Goal: Task Accomplishment & Management: Manage account settings

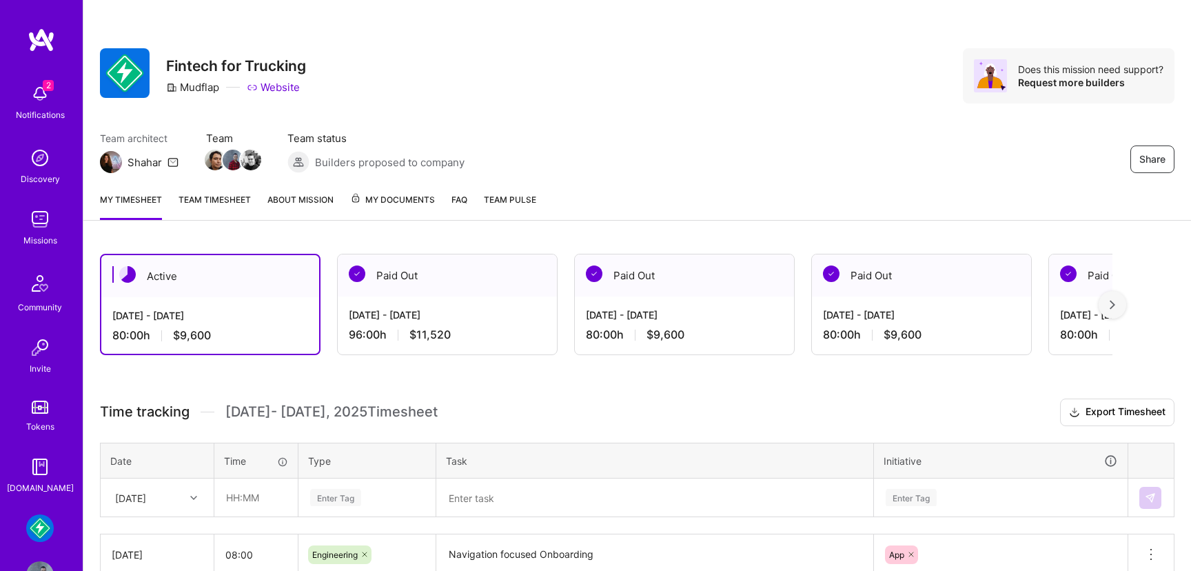
click at [205, 303] on div "Aug 1 - Aug 15, 2025 80:00 h $9,600" at bounding box center [210, 325] width 218 height 57
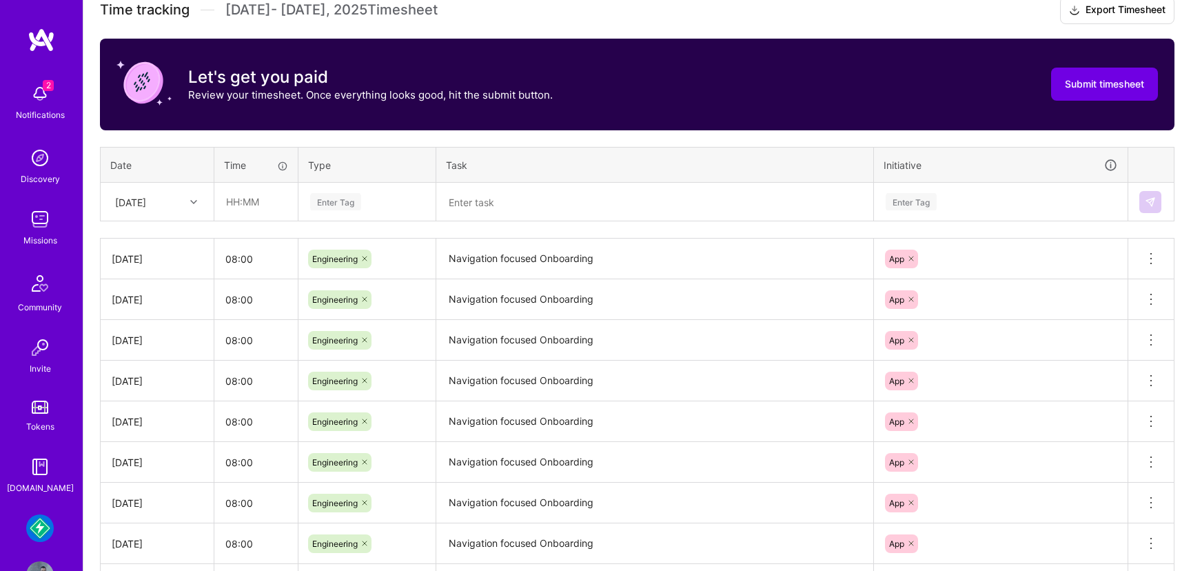
scroll to position [456, 0]
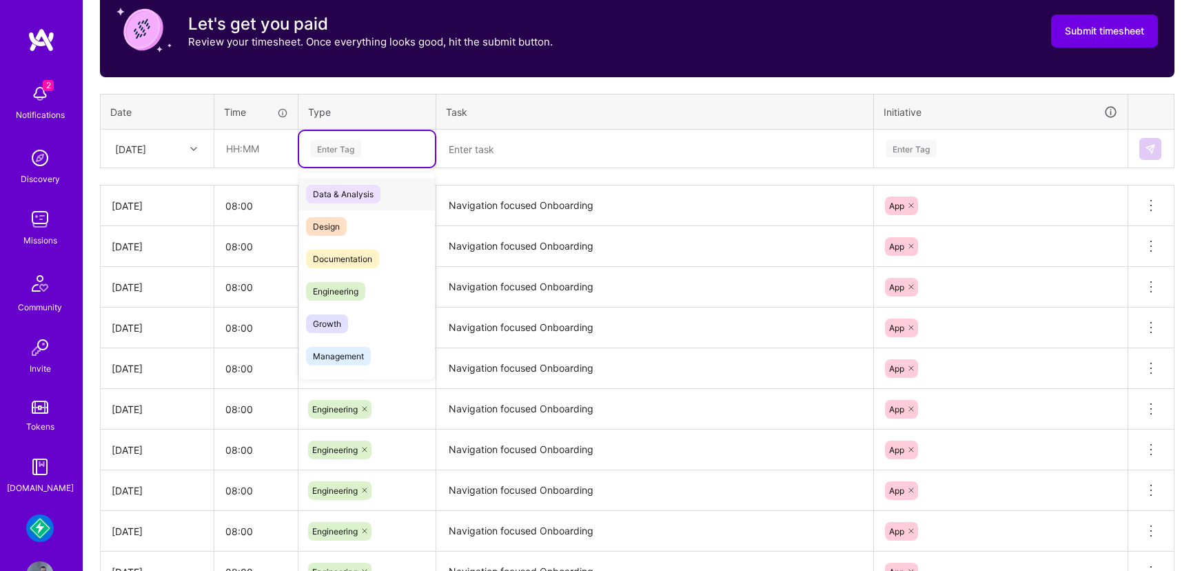
click at [357, 145] on div "Enter Tag" at bounding box center [335, 148] width 51 height 21
click at [333, 288] on span "Engineering" at bounding box center [335, 291] width 59 height 19
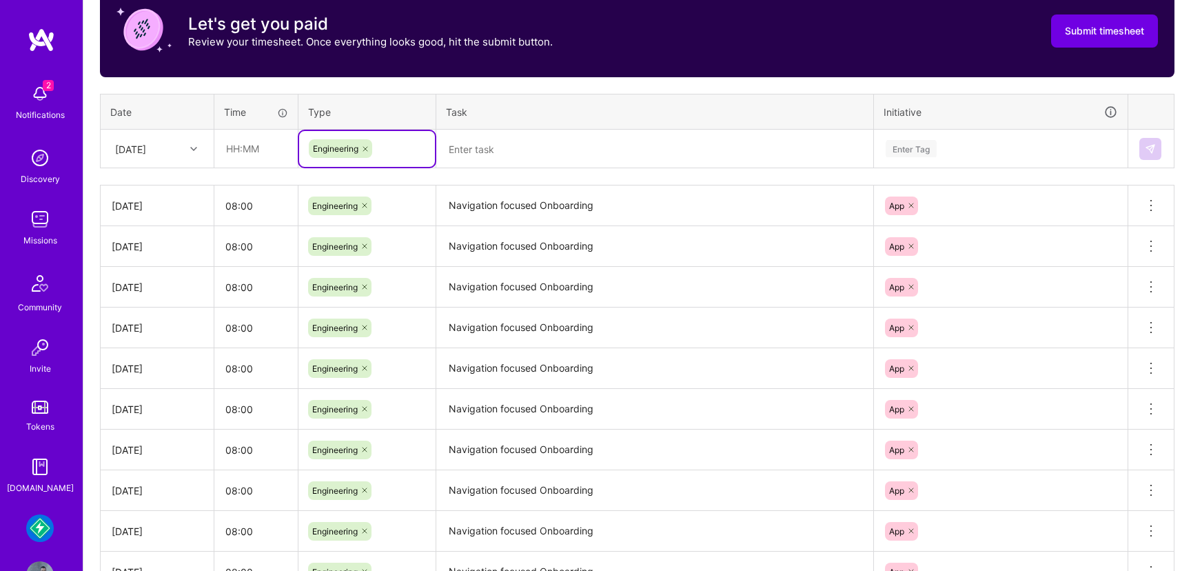
click at [500, 144] on textarea at bounding box center [655, 149] width 434 height 36
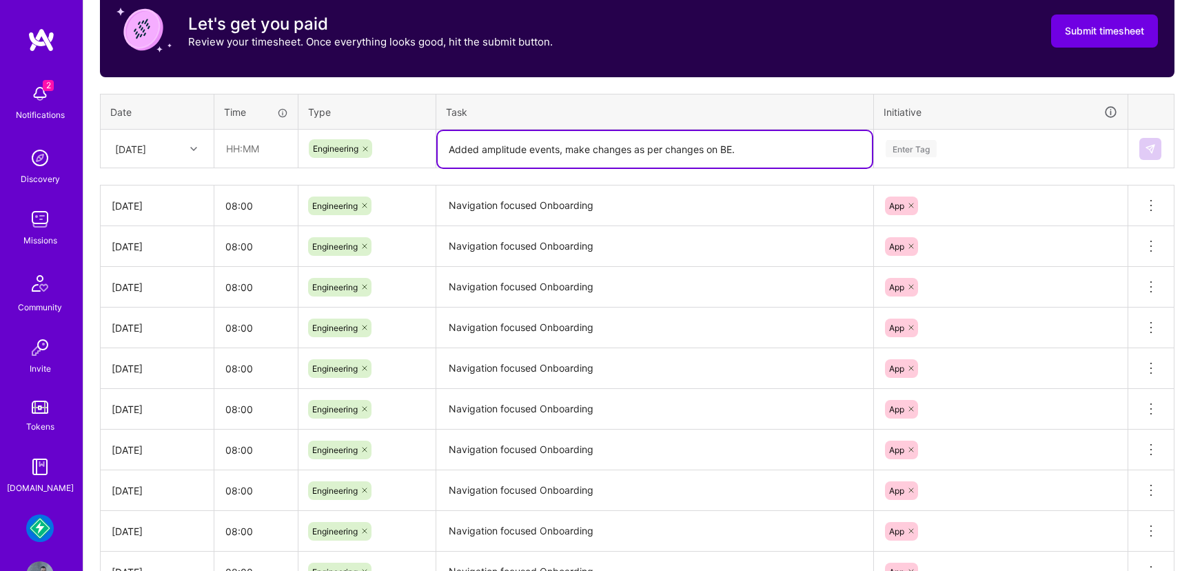
type textarea "Added amplitude events, make changes as per changes on BE."
click at [909, 158] on div "Enter Tag" at bounding box center [1001, 149] width 252 height 36
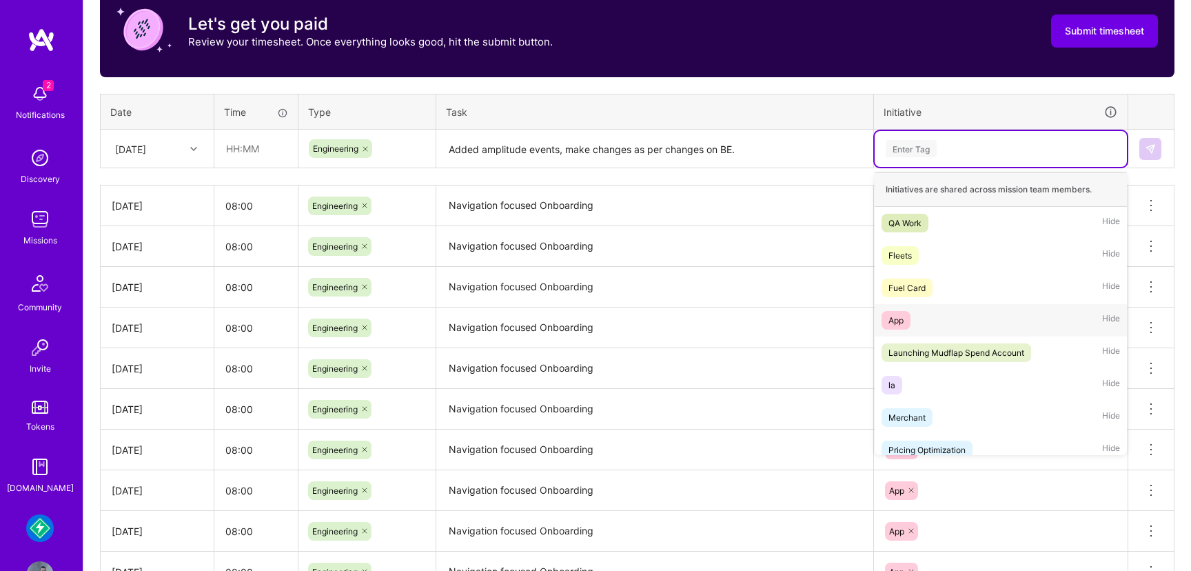
click at [897, 323] on div "App" at bounding box center [896, 320] width 15 height 14
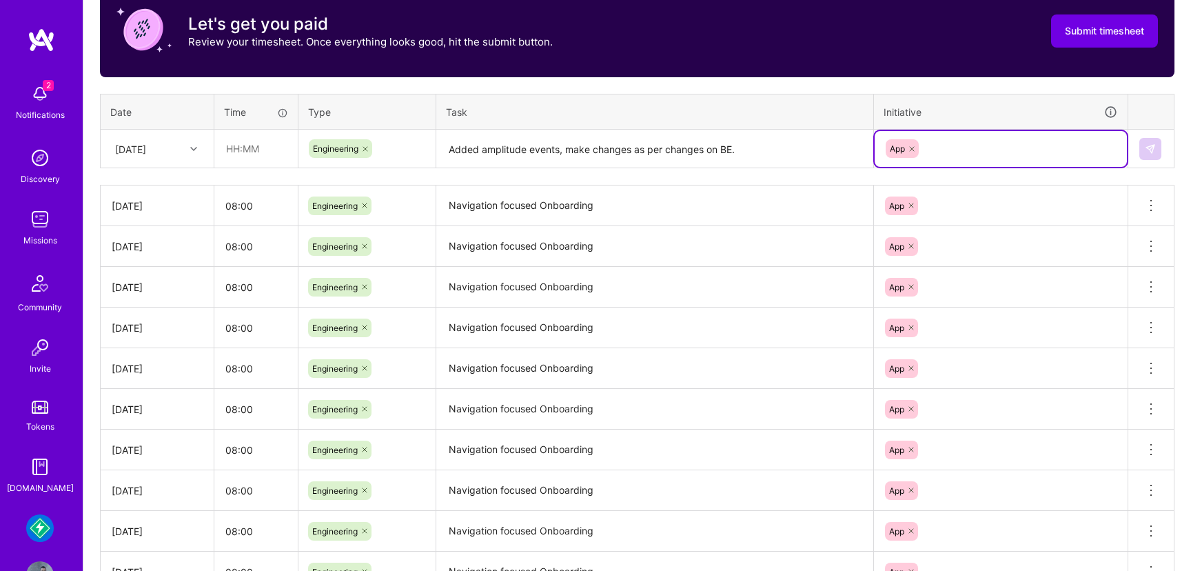
click at [781, 305] on td "Navigation focused Onboarding" at bounding box center [655, 287] width 438 height 41
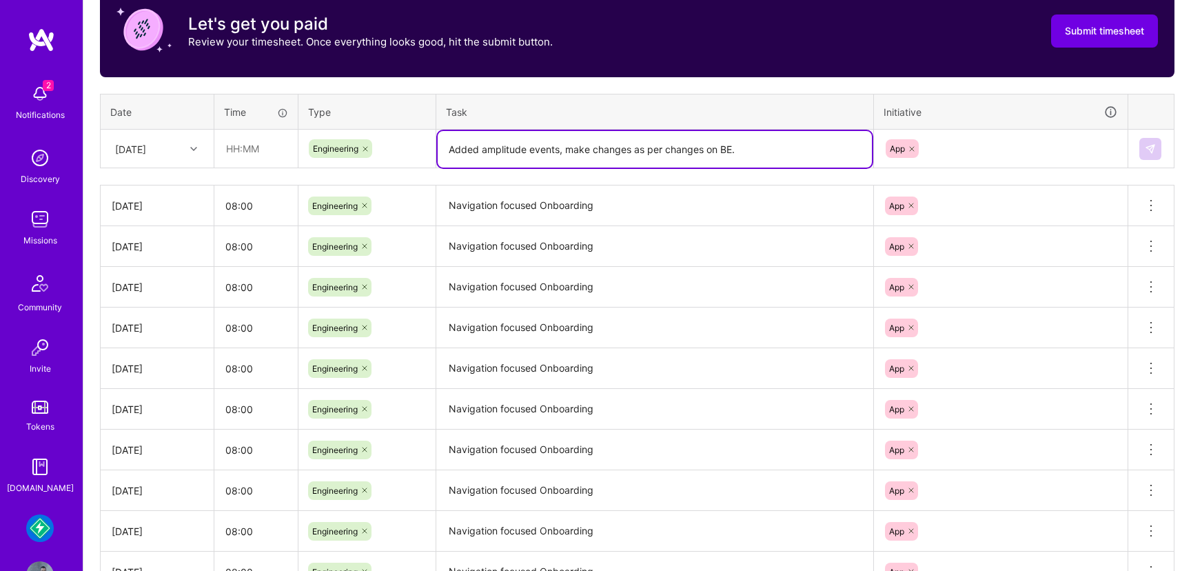
drag, startPoint x: 747, startPoint y: 143, endPoint x: 429, endPoint y: 140, distance: 318.6
click at [429, 141] on tr "Fri, Aug 15 Engineering Added amplitude events, make changes as per changes on …" at bounding box center [638, 149] width 1074 height 39
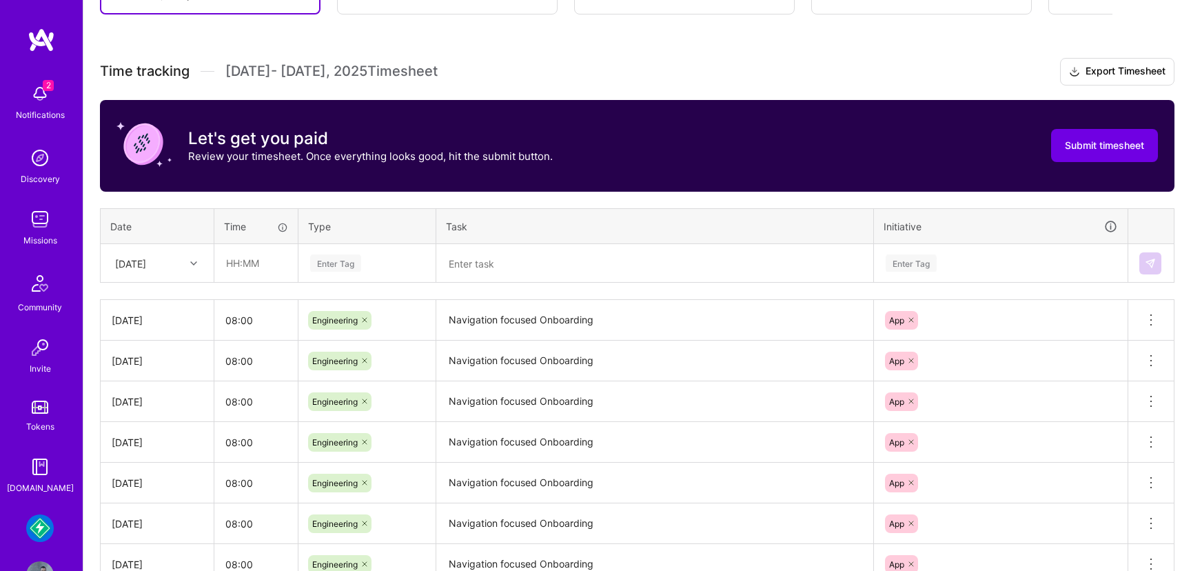
scroll to position [413, 0]
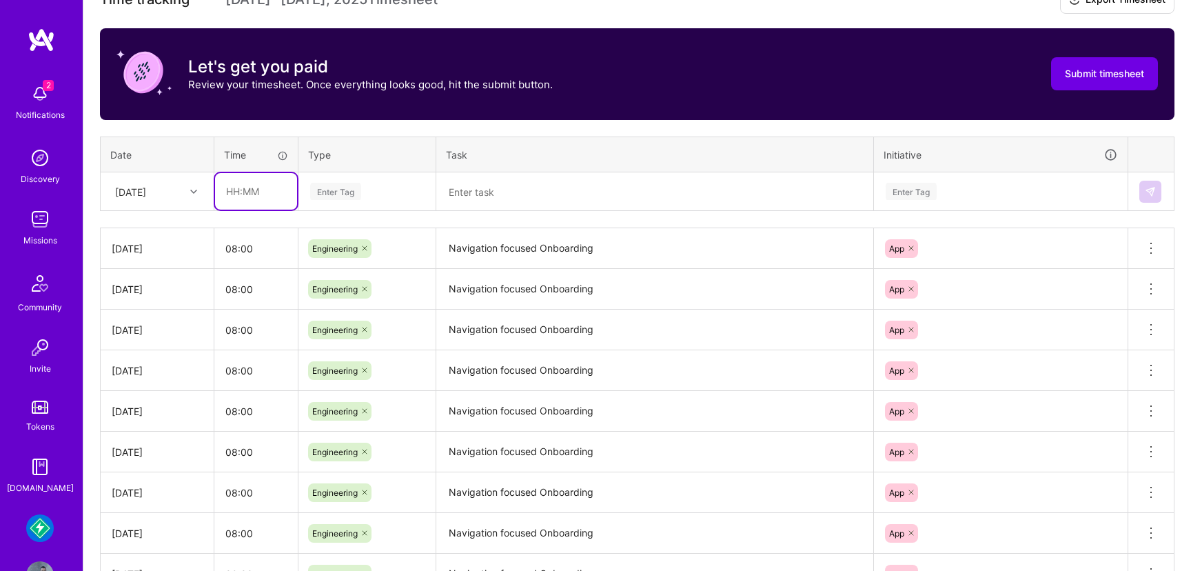
click at [263, 194] on input "text" at bounding box center [256, 191] width 82 height 37
type input "08:00"
click at [344, 204] on div "Enter Tag" at bounding box center [367, 192] width 136 height 36
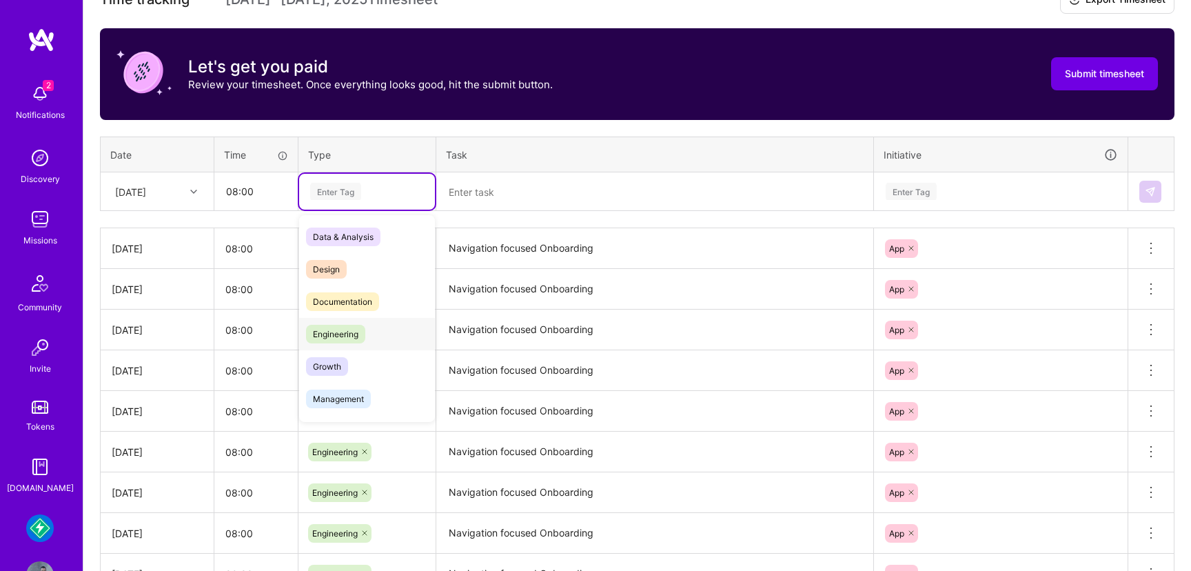
click at [333, 339] on span "Engineering" at bounding box center [335, 334] width 59 height 19
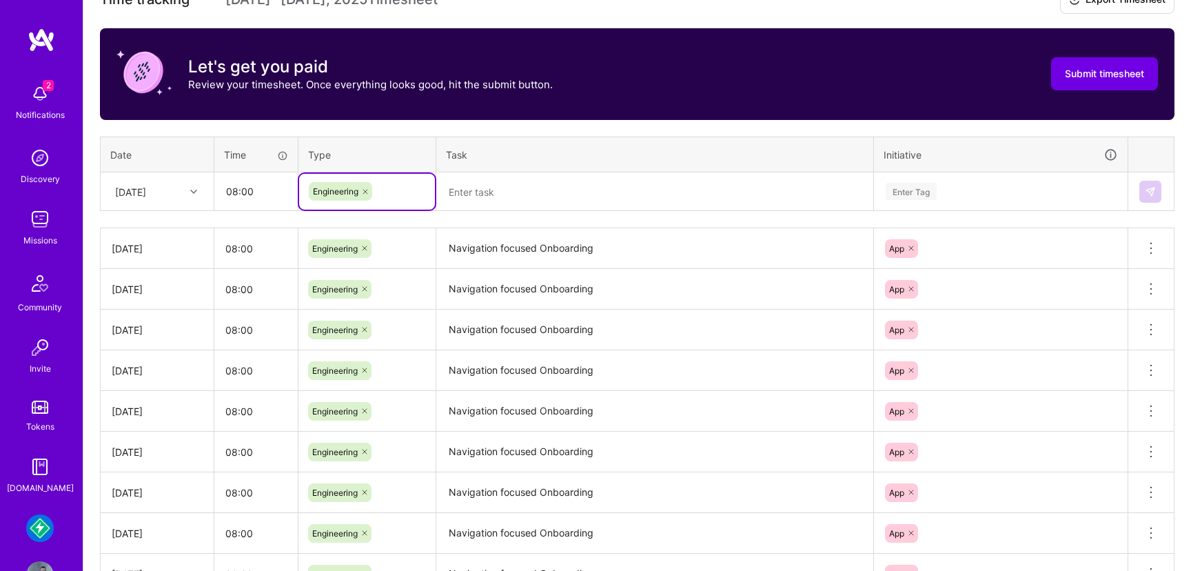
click at [485, 191] on textarea at bounding box center [655, 192] width 434 height 36
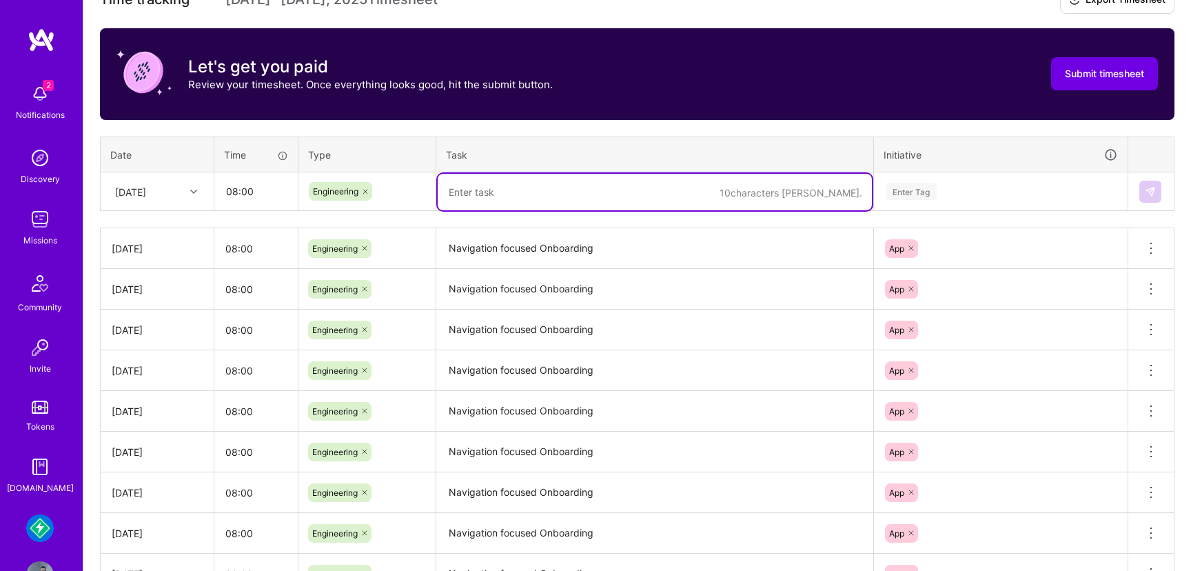
paste textarea "Added amplitude events, make changes as per changes on BE."
type textarea "Added amplitude events, make changes as per changes on BE."
click at [964, 185] on div "Enter Tag" at bounding box center [1001, 191] width 233 height 17
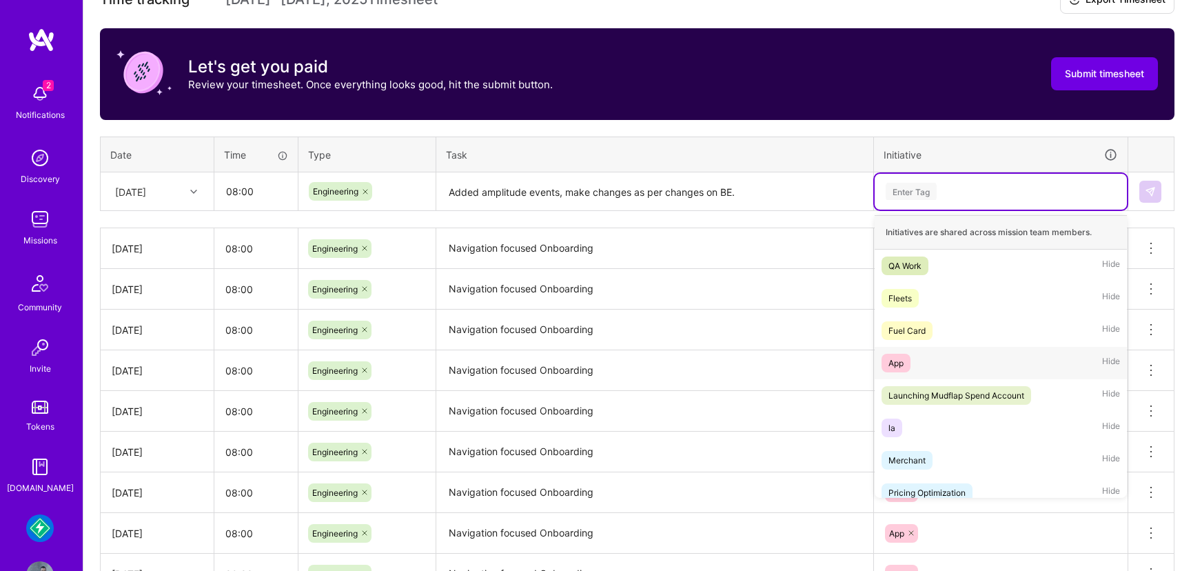
click at [903, 361] on div "App" at bounding box center [896, 363] width 15 height 14
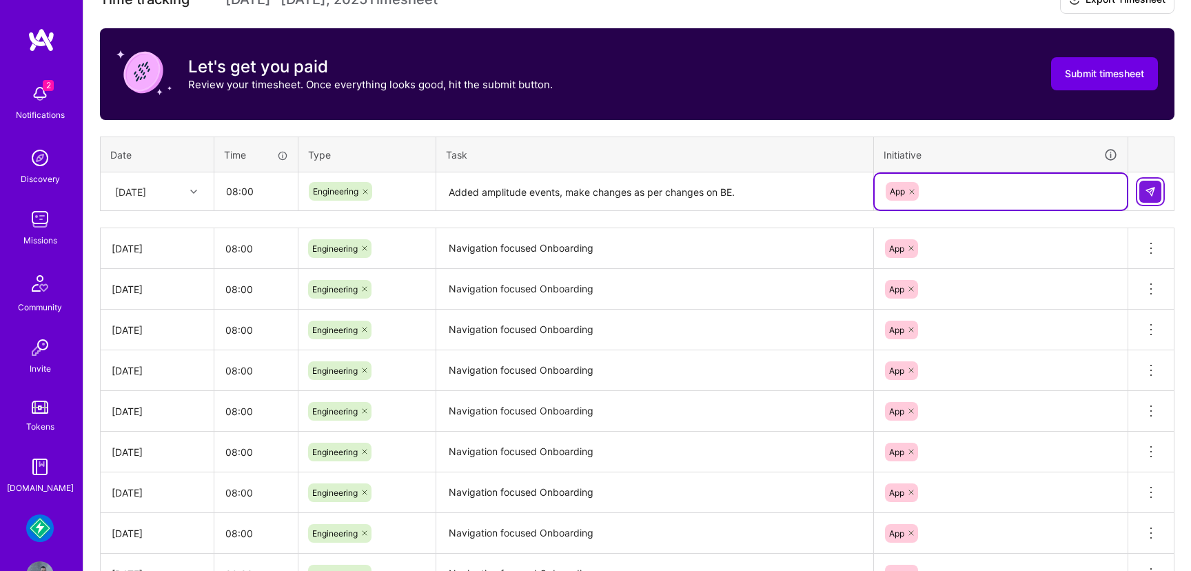
click at [1150, 193] on img at bounding box center [1150, 191] width 11 height 11
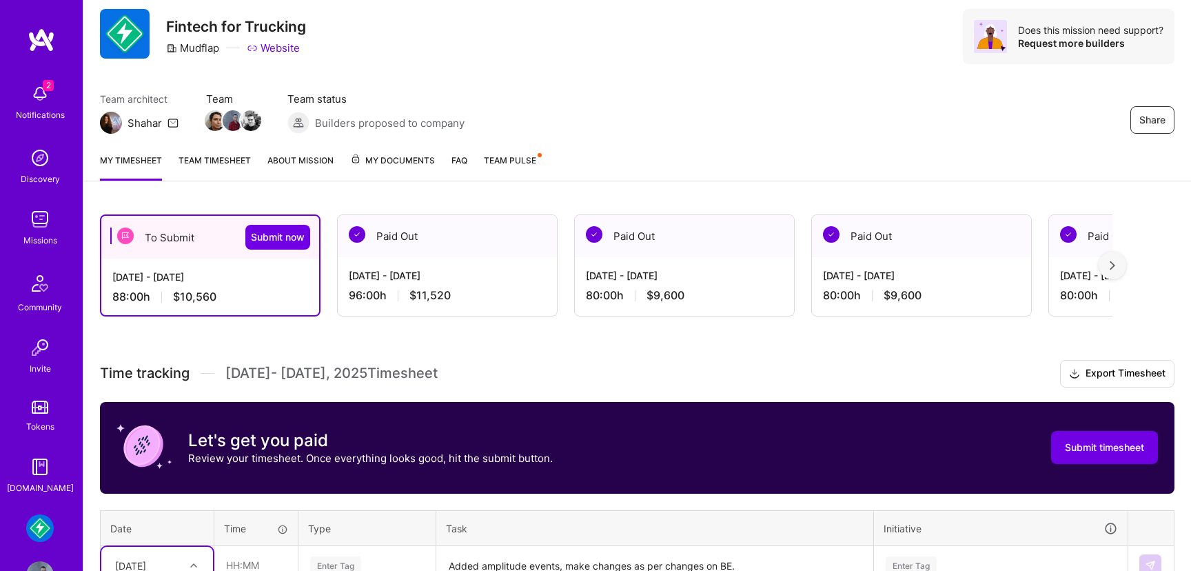
scroll to position [0, 0]
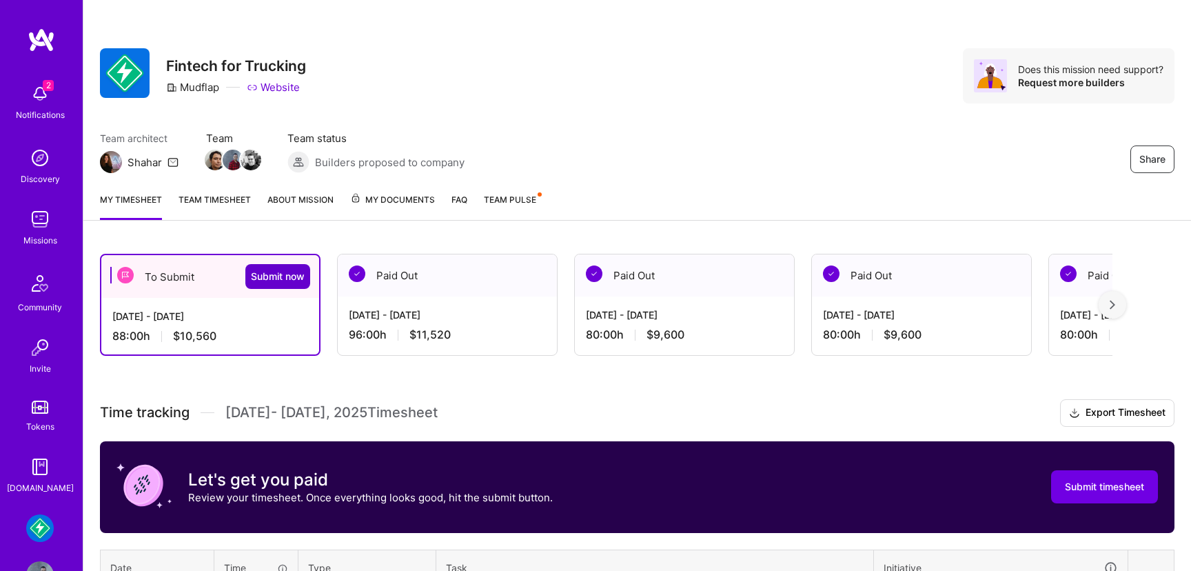
click at [276, 278] on span "Submit now" at bounding box center [278, 277] width 54 height 14
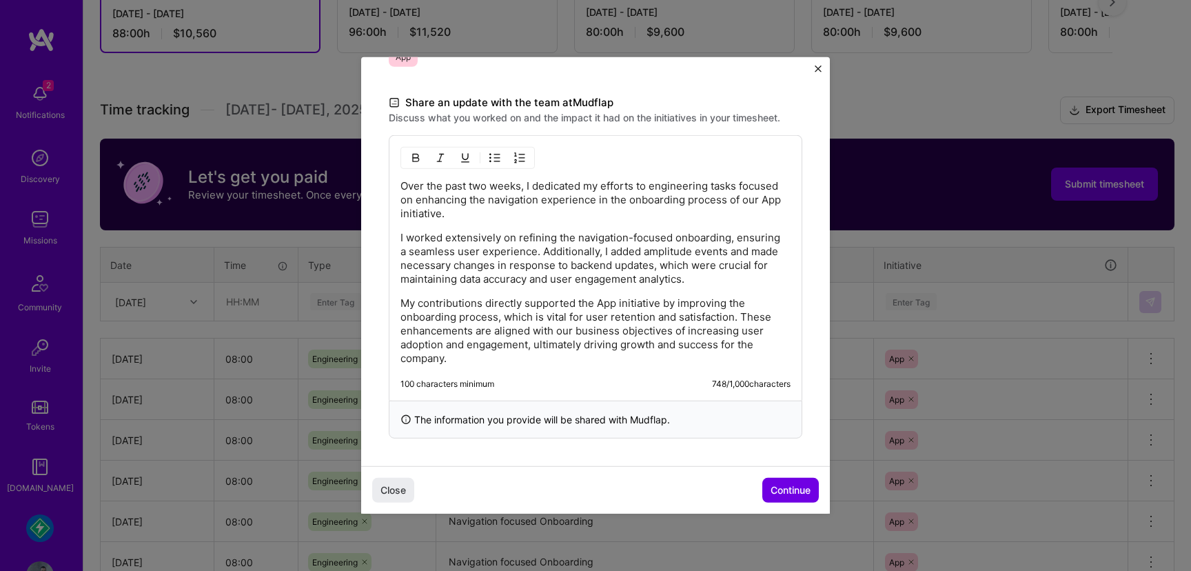
scroll to position [371, 0]
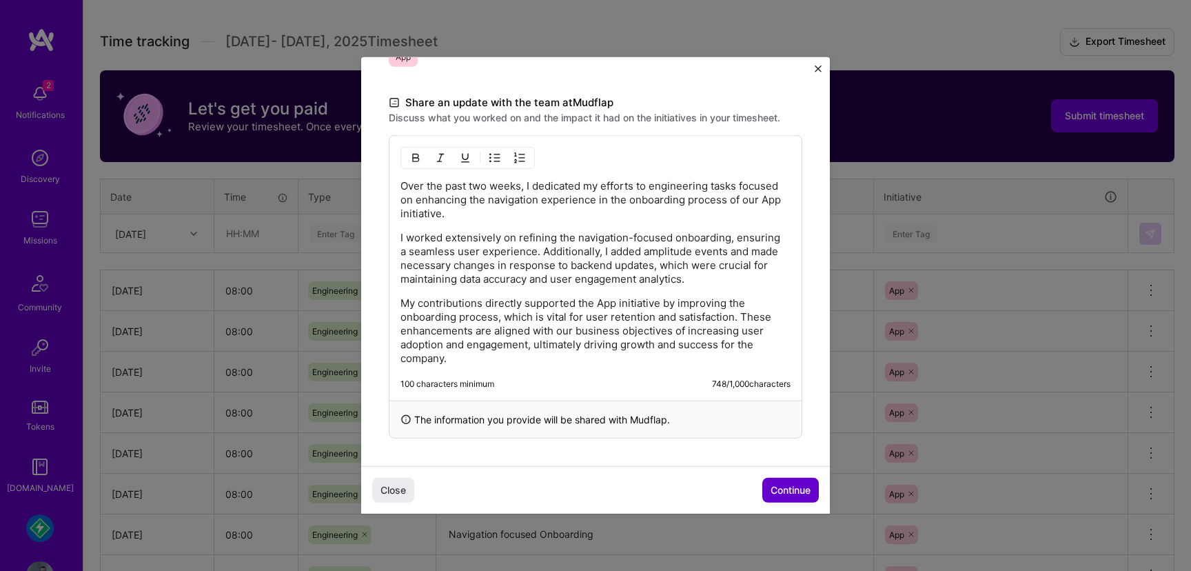
click at [789, 485] on span "Continue" at bounding box center [791, 490] width 40 height 14
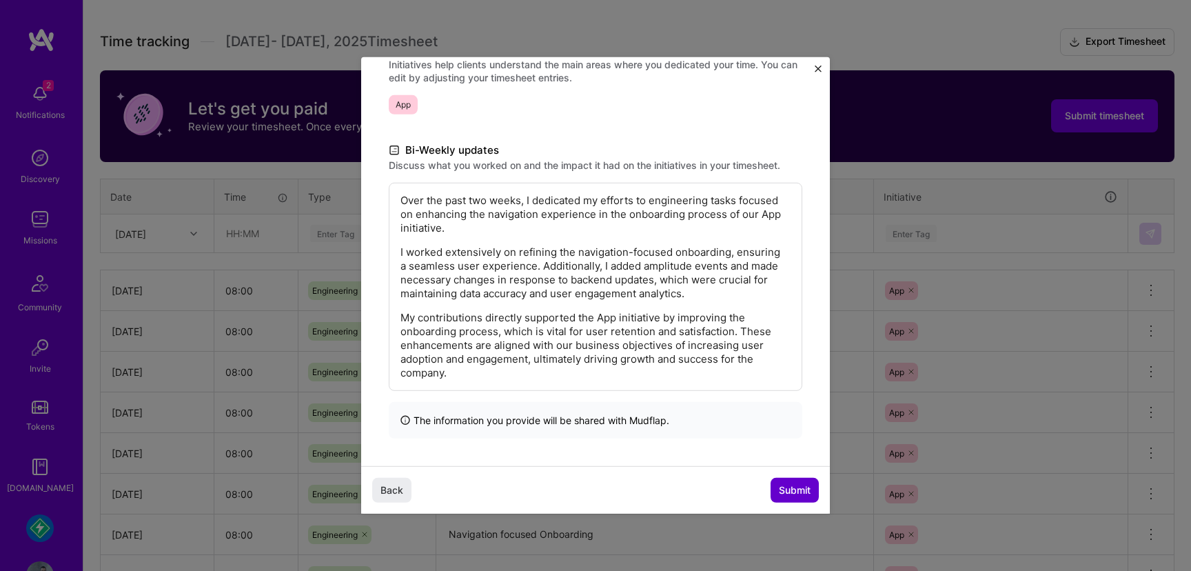
click at [796, 487] on span "Submit" at bounding box center [795, 490] width 32 height 14
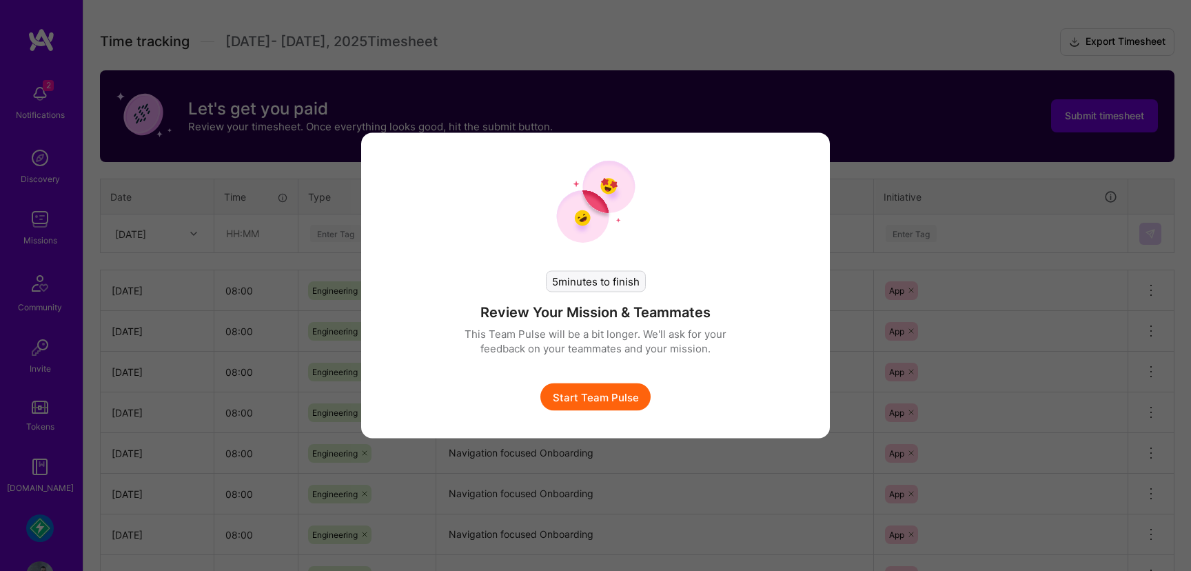
click at [606, 393] on button "Start Team Pulse" at bounding box center [596, 397] width 110 height 28
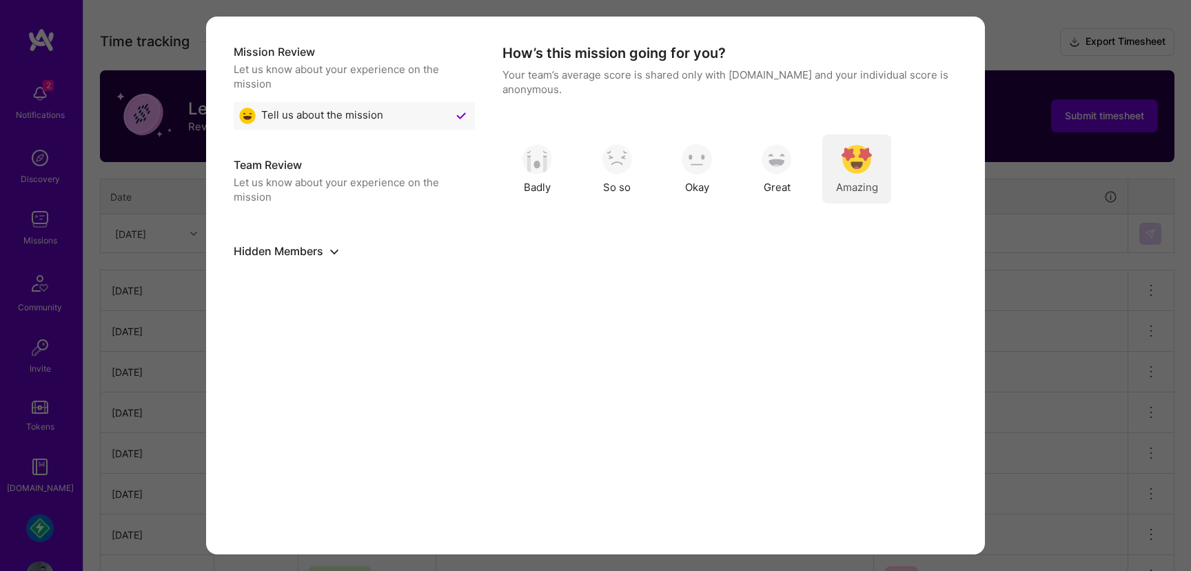
click at [854, 167] on img "modal" at bounding box center [857, 159] width 30 height 30
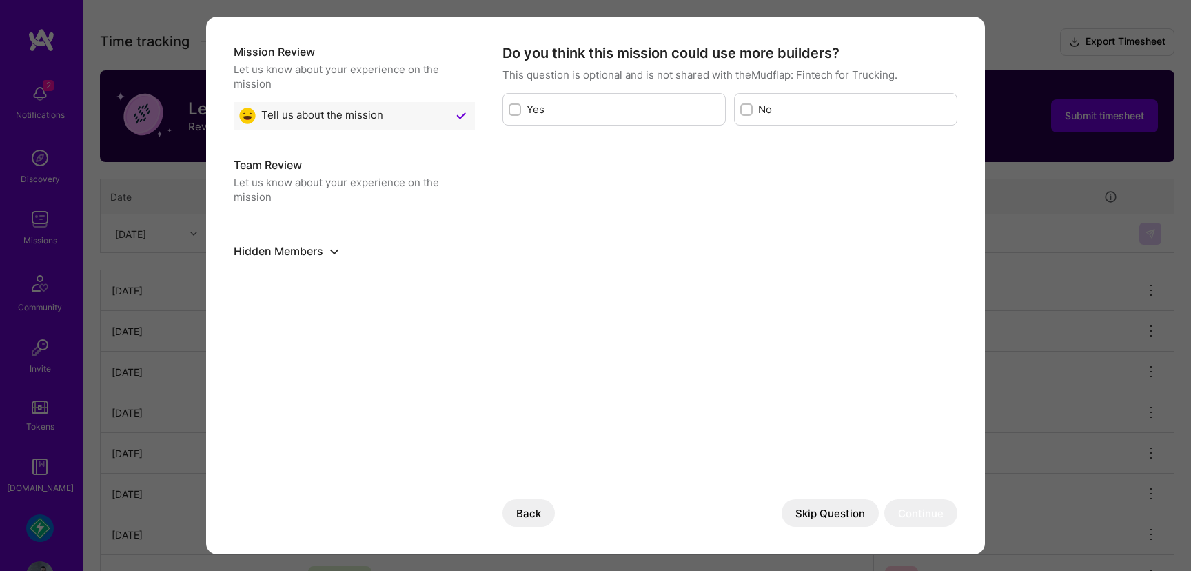
click at [747, 110] on input "modal" at bounding box center [748, 110] width 10 height 10
checkbox input "true"
click at [935, 510] on button "Continue" at bounding box center [921, 513] width 73 height 28
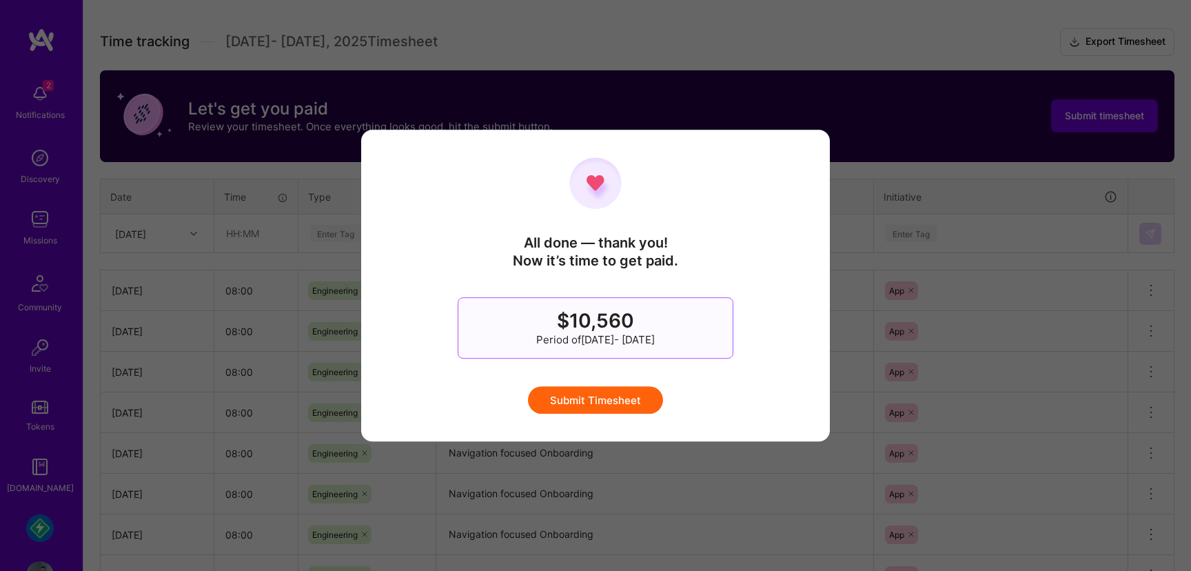
click at [616, 382] on div "All done — thank you! Now it’s time to get paid. $10,560 Period of Aug 1 - Aug …" at bounding box center [596, 285] width 414 height 256
click at [616, 399] on button "Submit Timesheet" at bounding box center [595, 400] width 135 height 28
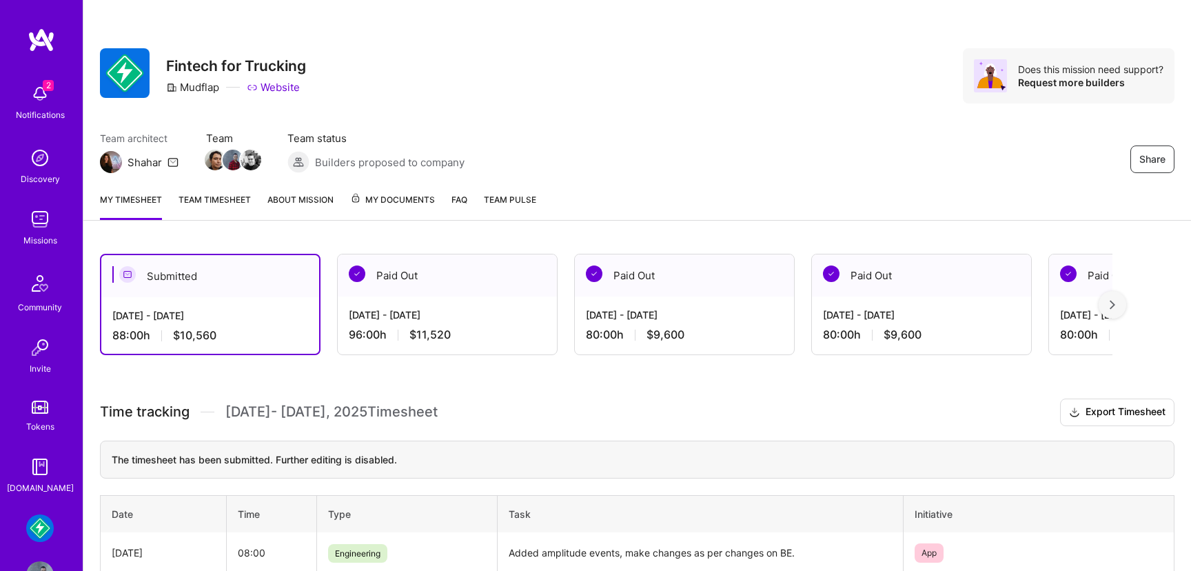
click at [221, 194] on link "Team timesheet" at bounding box center [215, 206] width 72 height 28
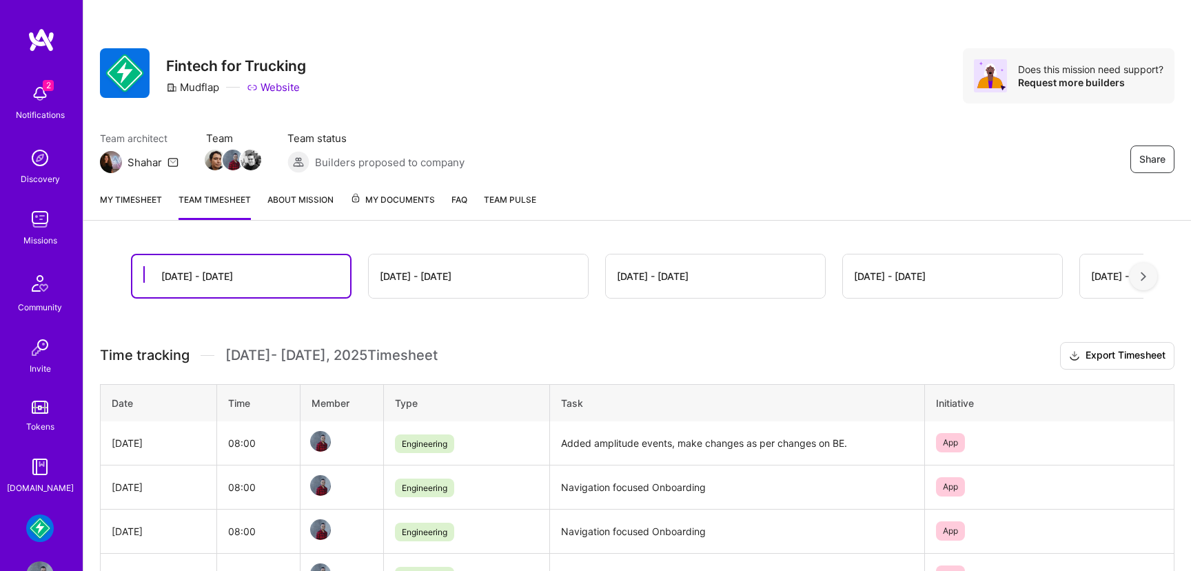
click at [405, 287] on div "[DATE] - [DATE]" at bounding box center [478, 275] width 219 height 43
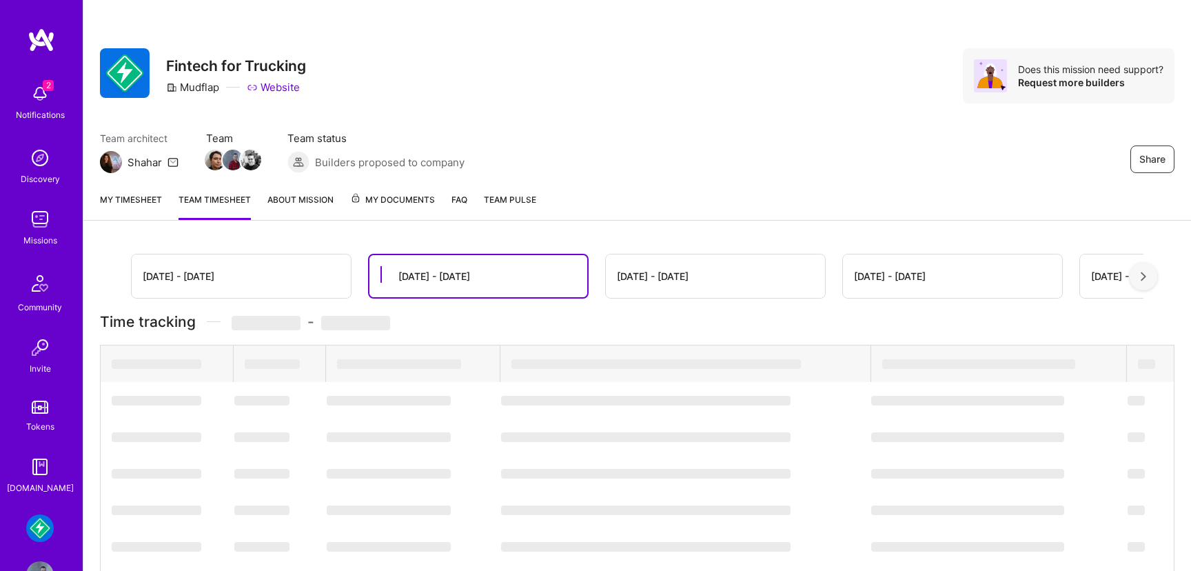
click at [425, 274] on div "[DATE] - [DATE]" at bounding box center [435, 276] width 72 height 14
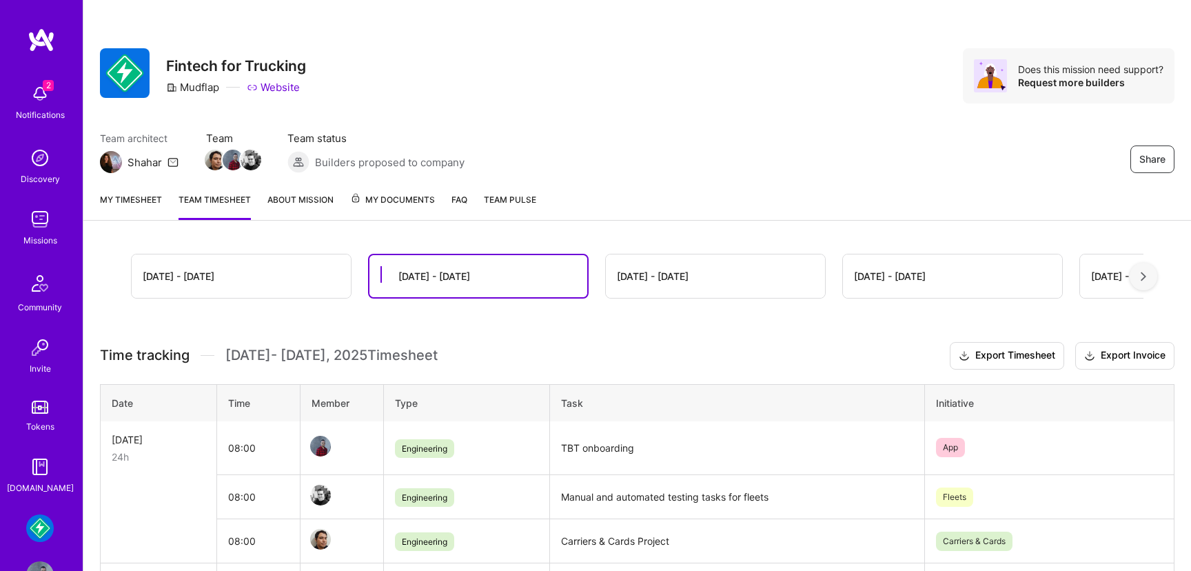
click at [135, 203] on link "My timesheet" at bounding box center [131, 206] width 62 height 28
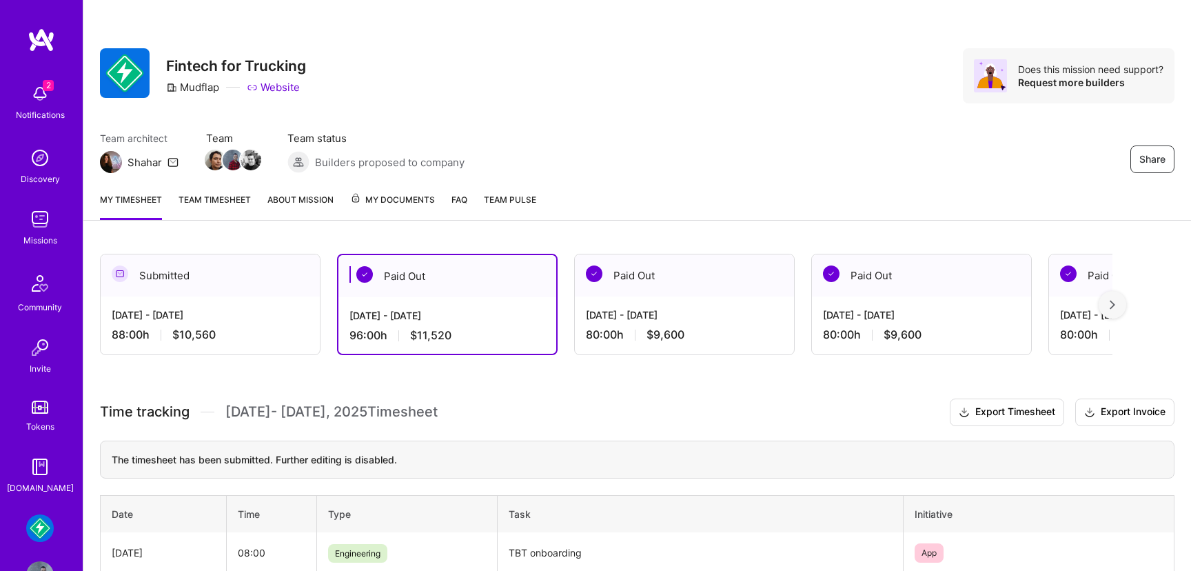
click at [42, 530] on img at bounding box center [40, 528] width 28 height 28
click at [52, 225] on img at bounding box center [40, 219] width 28 height 28
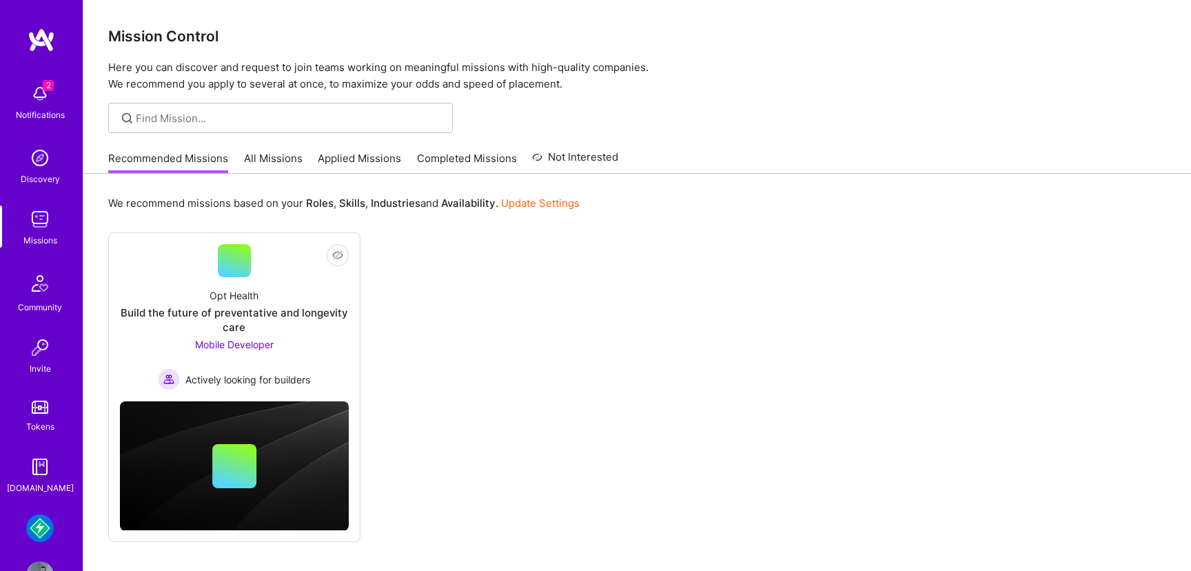
click at [42, 166] on img at bounding box center [40, 158] width 28 height 28
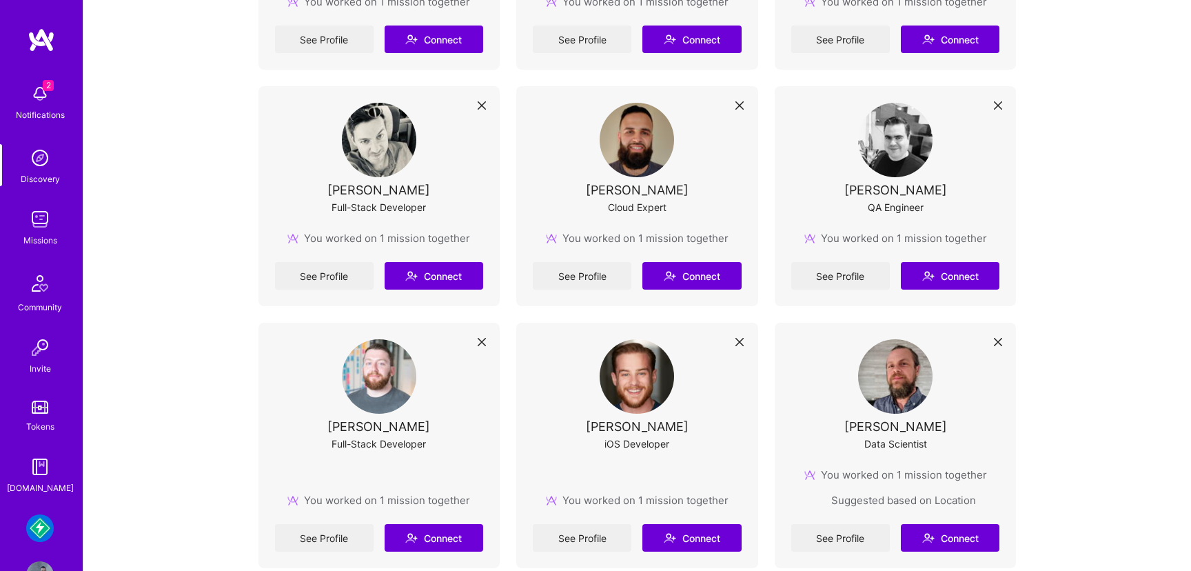
scroll to position [479, 0]
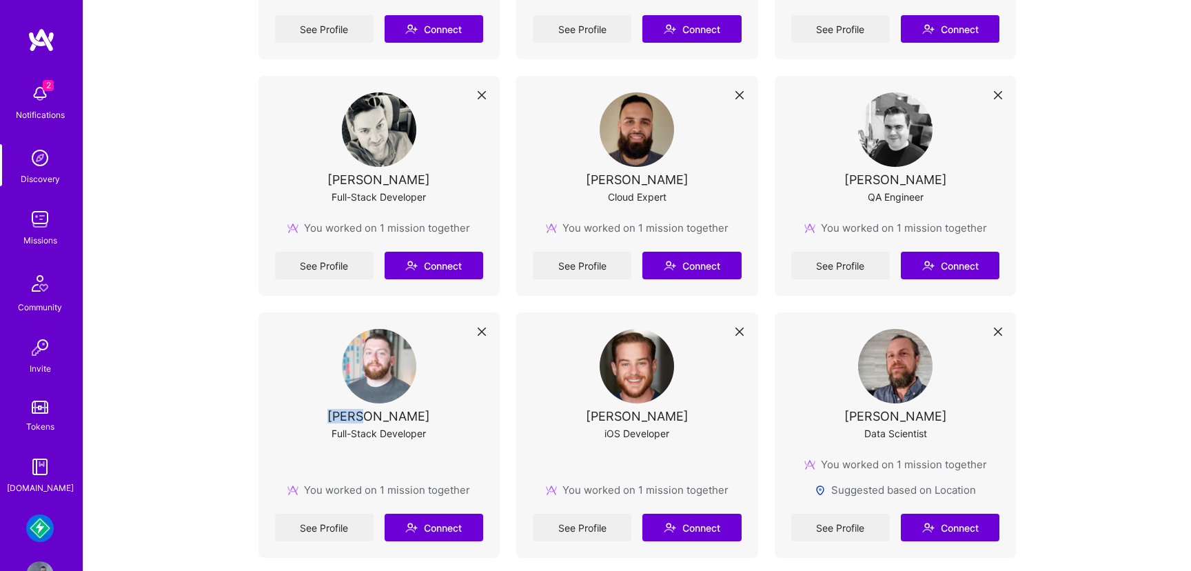
drag, startPoint x: 334, startPoint y: 414, endPoint x: 363, endPoint y: 414, distance: 29.6
click at [363, 414] on div "[PERSON_NAME]" at bounding box center [379, 416] width 103 height 14
copy div "[PERSON_NAME]"
click at [464, 420] on div "[PERSON_NAME] Full-Stack Developer" at bounding box center [379, 393] width 209 height 128
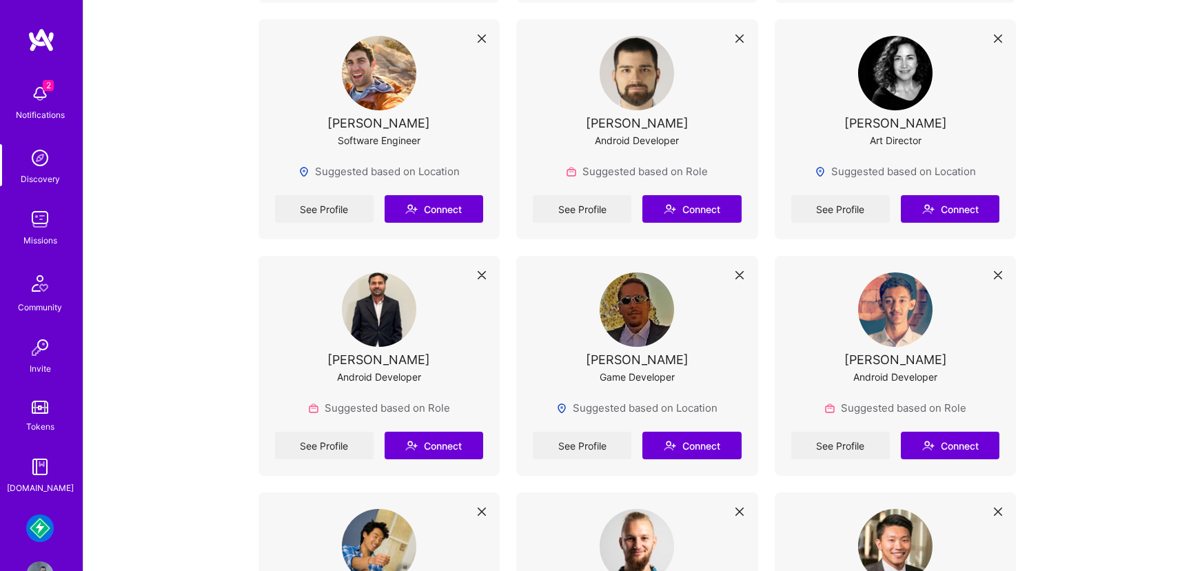
scroll to position [5332, 0]
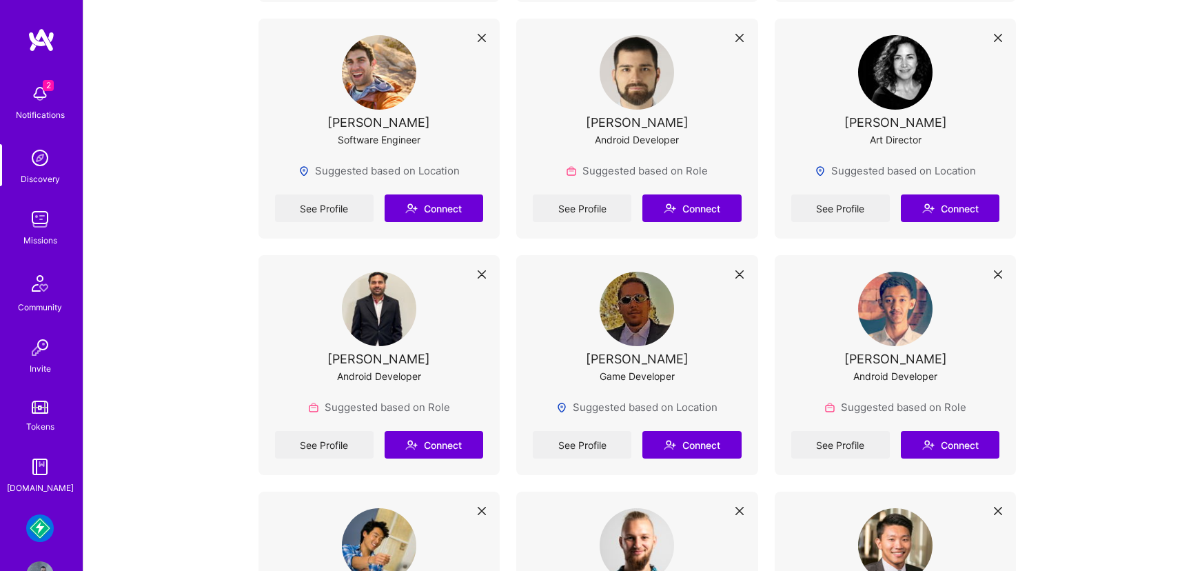
click at [712, 330] on div "[PERSON_NAME] Game Developer" at bounding box center [637, 336] width 209 height 128
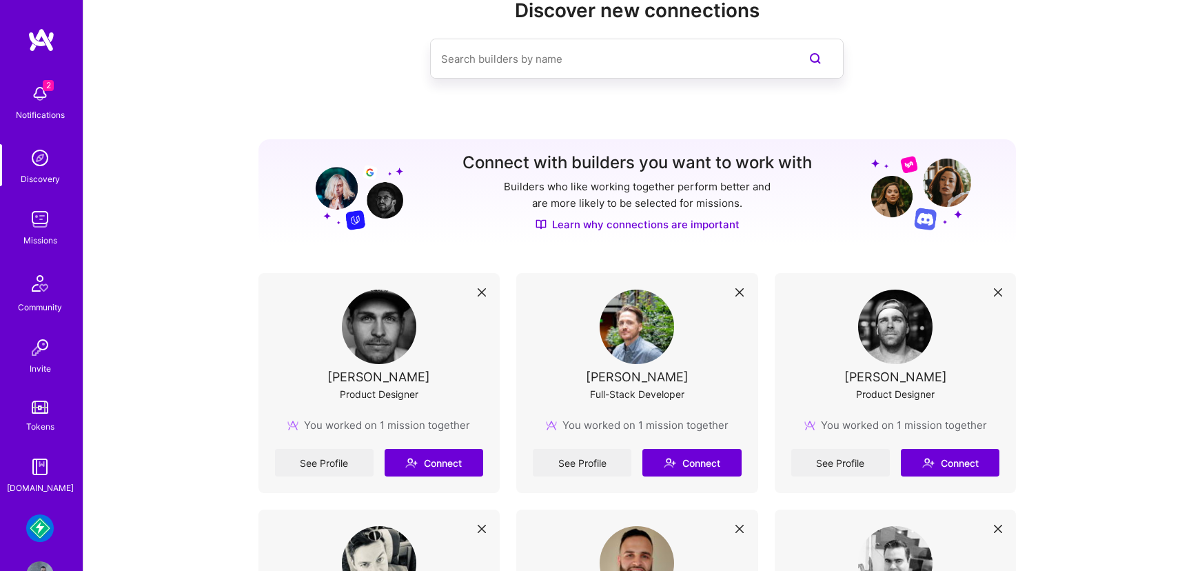
scroll to position [0, 0]
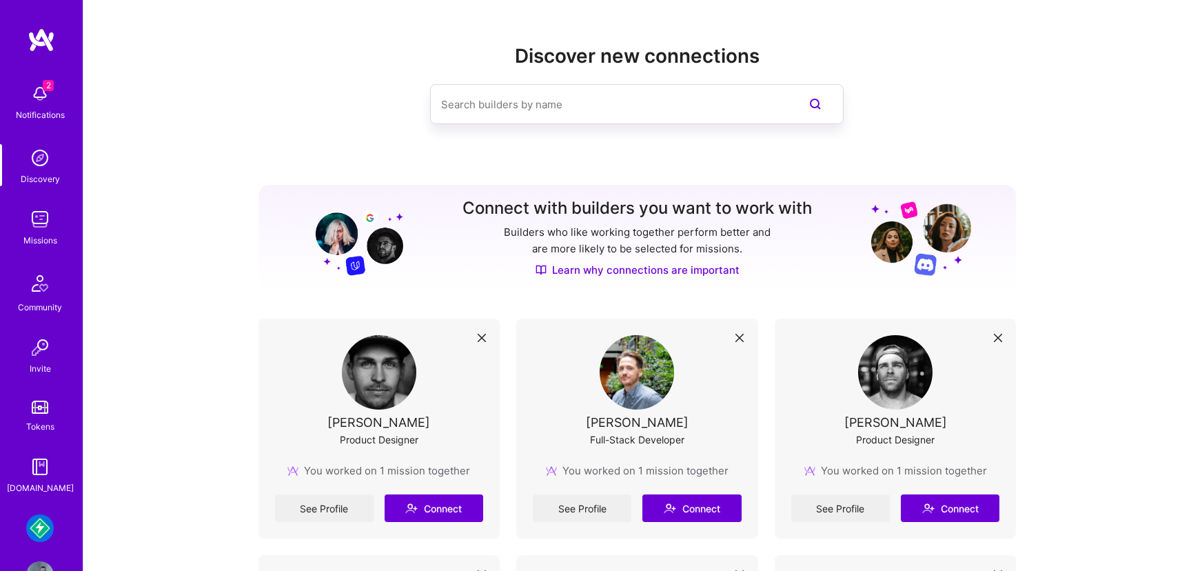
click at [55, 109] on div "Notifications" at bounding box center [40, 115] width 49 height 14
click at [35, 524] on img at bounding box center [40, 528] width 28 height 28
